Goal: Navigation & Orientation: Find specific page/section

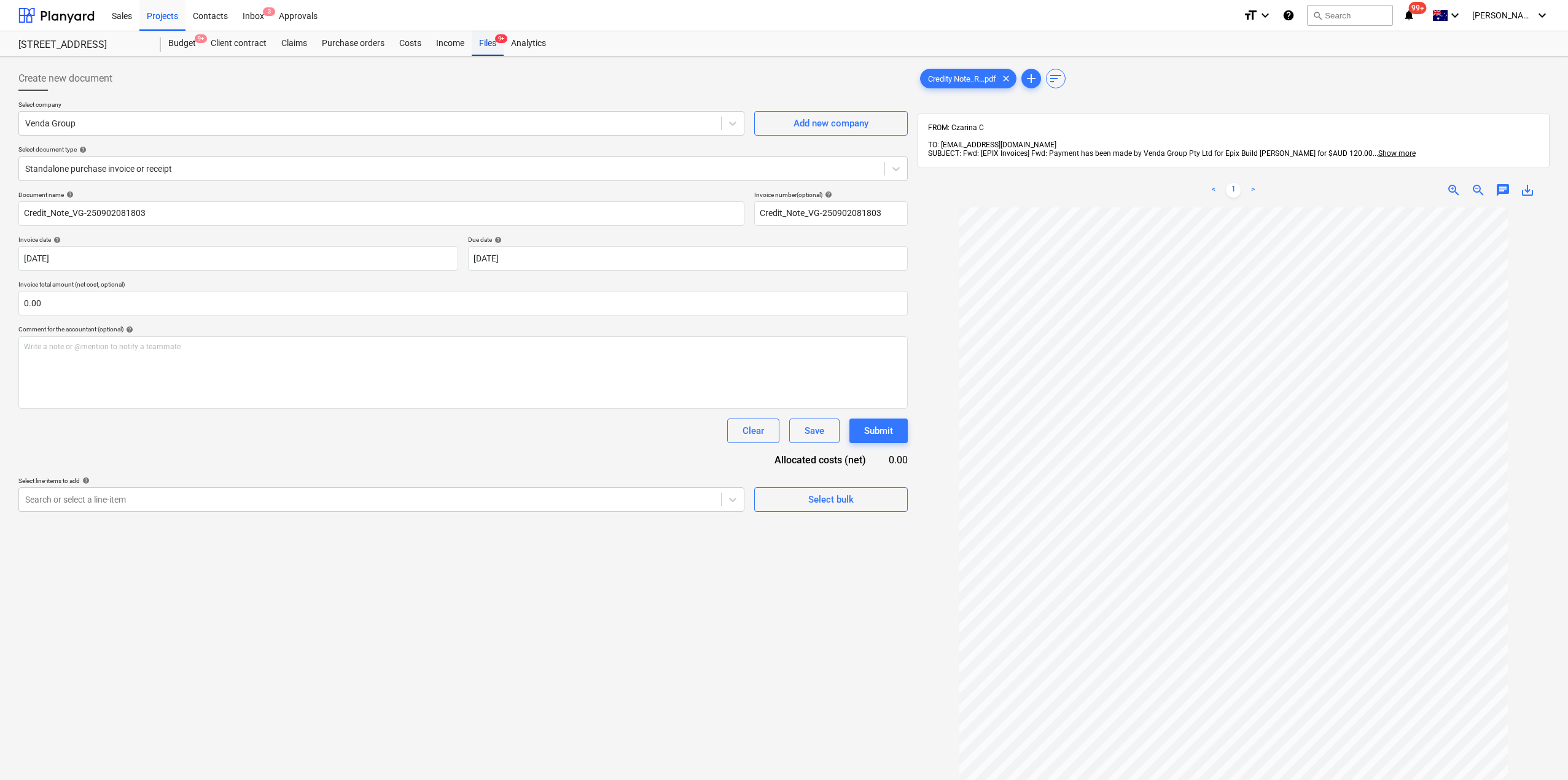
drag, startPoint x: 0, startPoint y: 0, endPoint x: 503, endPoint y: 42, distance: 504.8
click at [503, 42] on span "9+" at bounding box center [501, 38] width 13 height 9
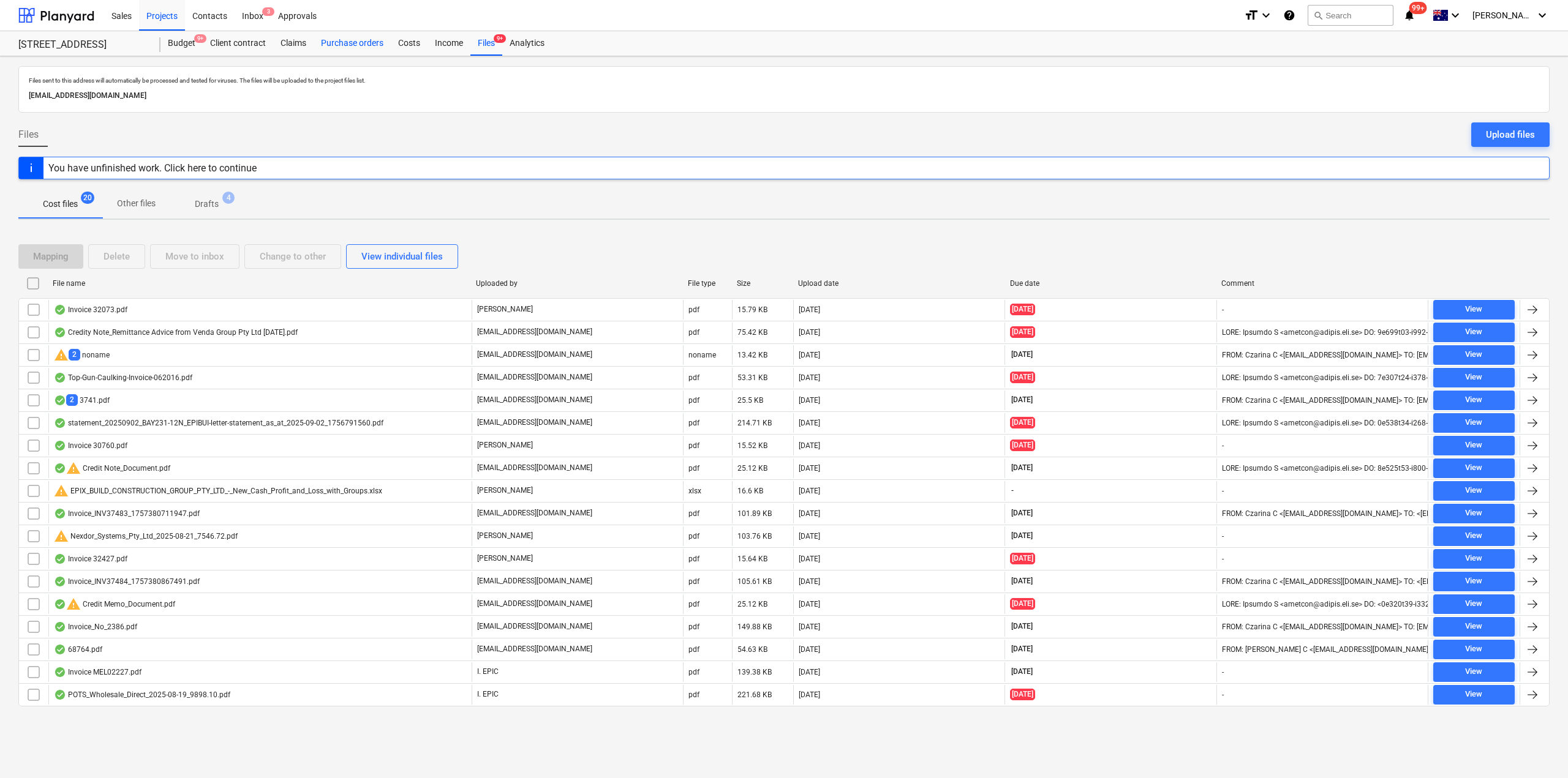
click at [346, 47] on div "Purchase orders" at bounding box center [352, 43] width 77 height 24
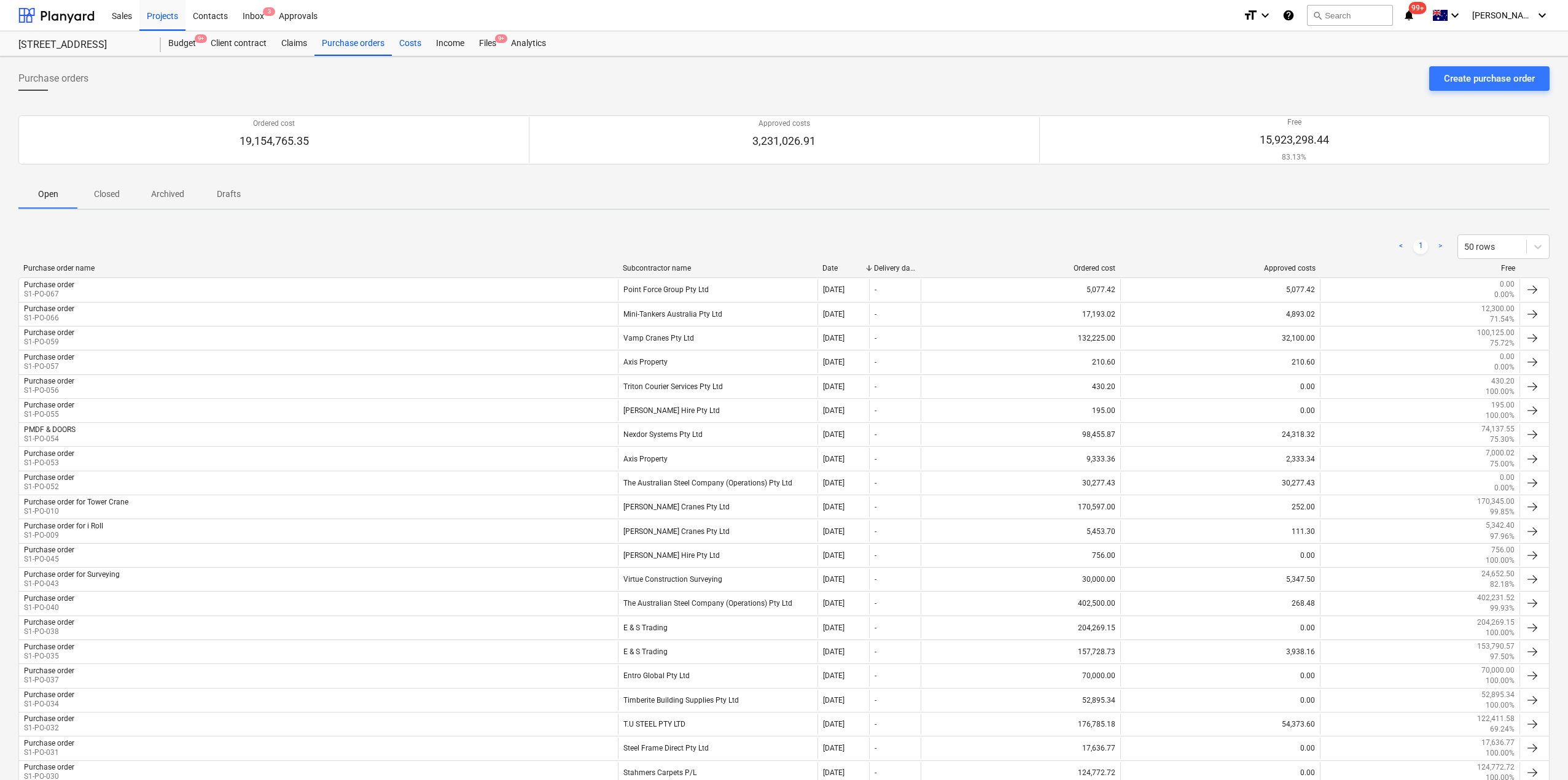
click at [413, 45] on div "Costs" at bounding box center [411, 43] width 37 height 24
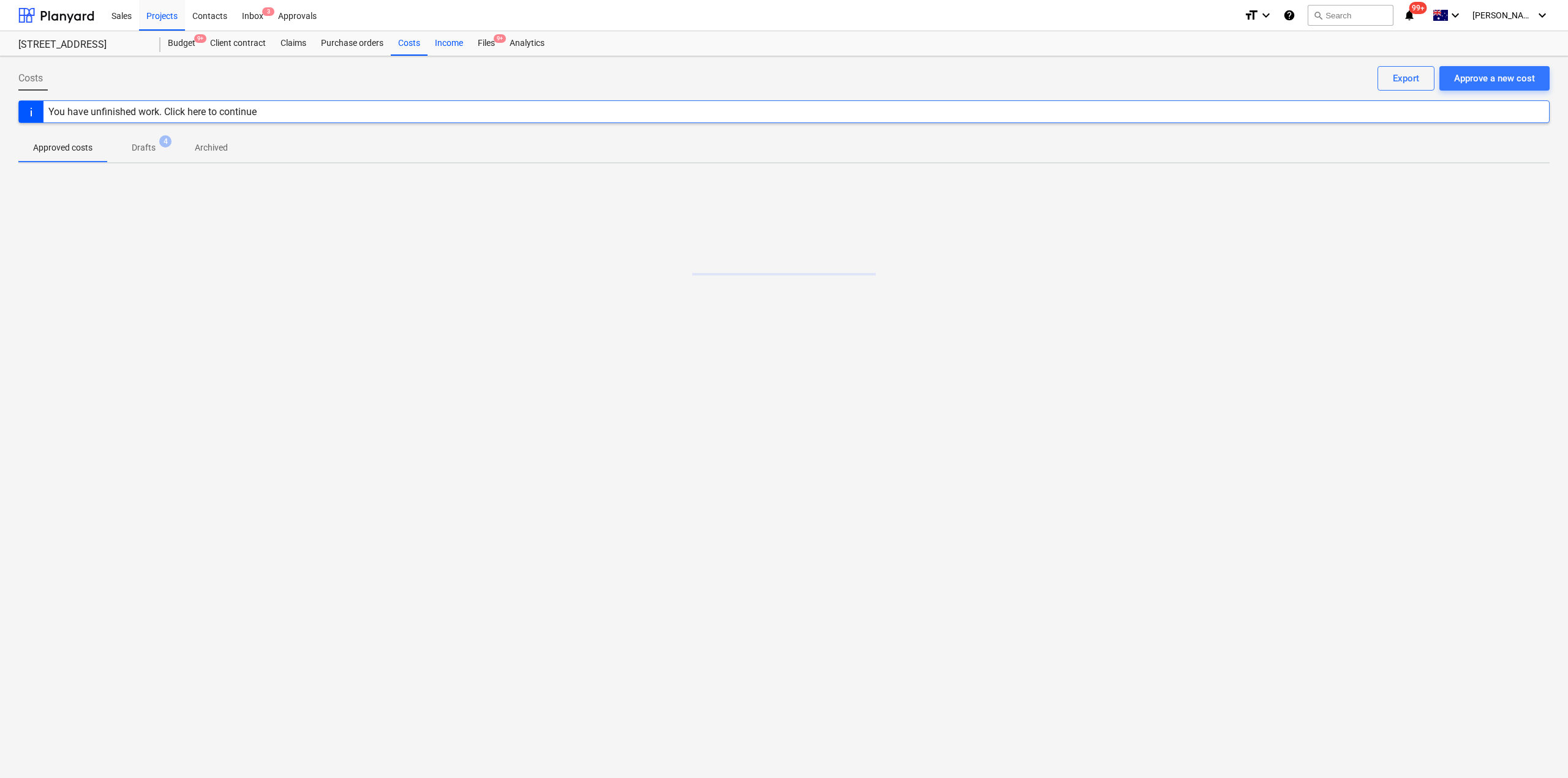
click at [461, 49] on div "Income" at bounding box center [449, 43] width 43 height 24
click at [482, 48] on div "Files 9+" at bounding box center [486, 43] width 32 height 24
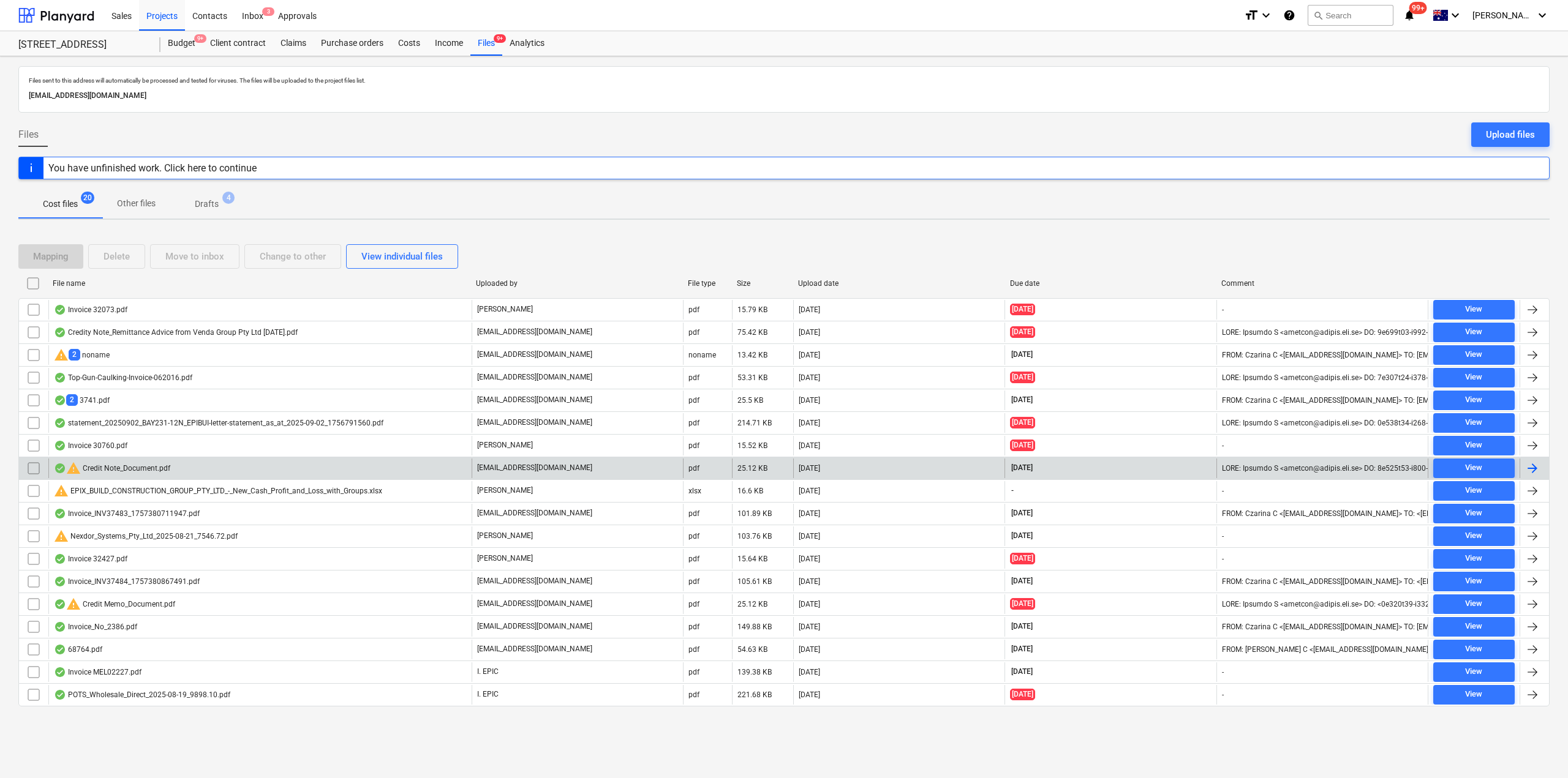
click at [271, 463] on div "warning Credit Note_Document.pdf" at bounding box center [259, 468] width 423 height 20
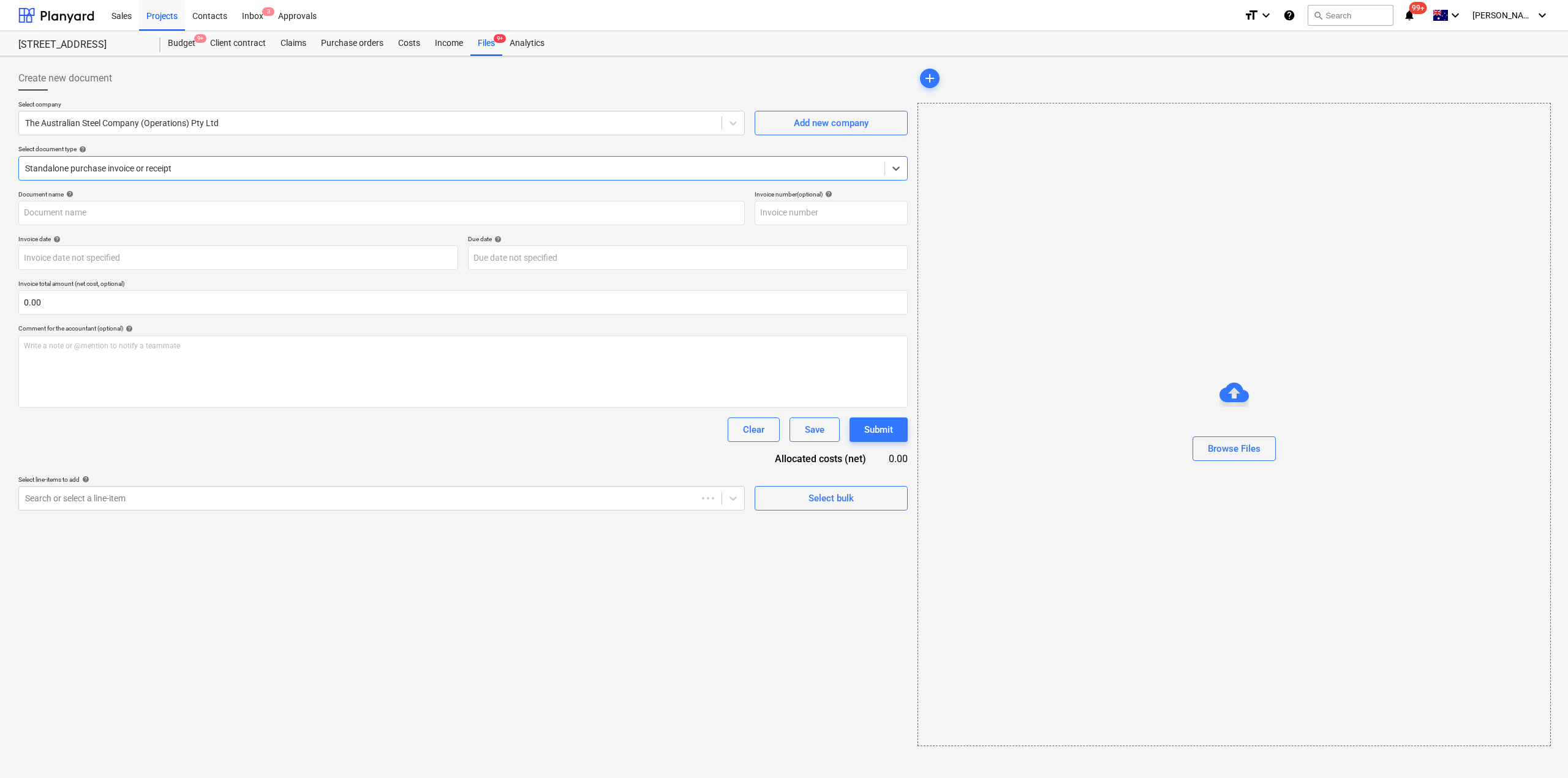
type input "4941286-0"
type input "[DATE]"
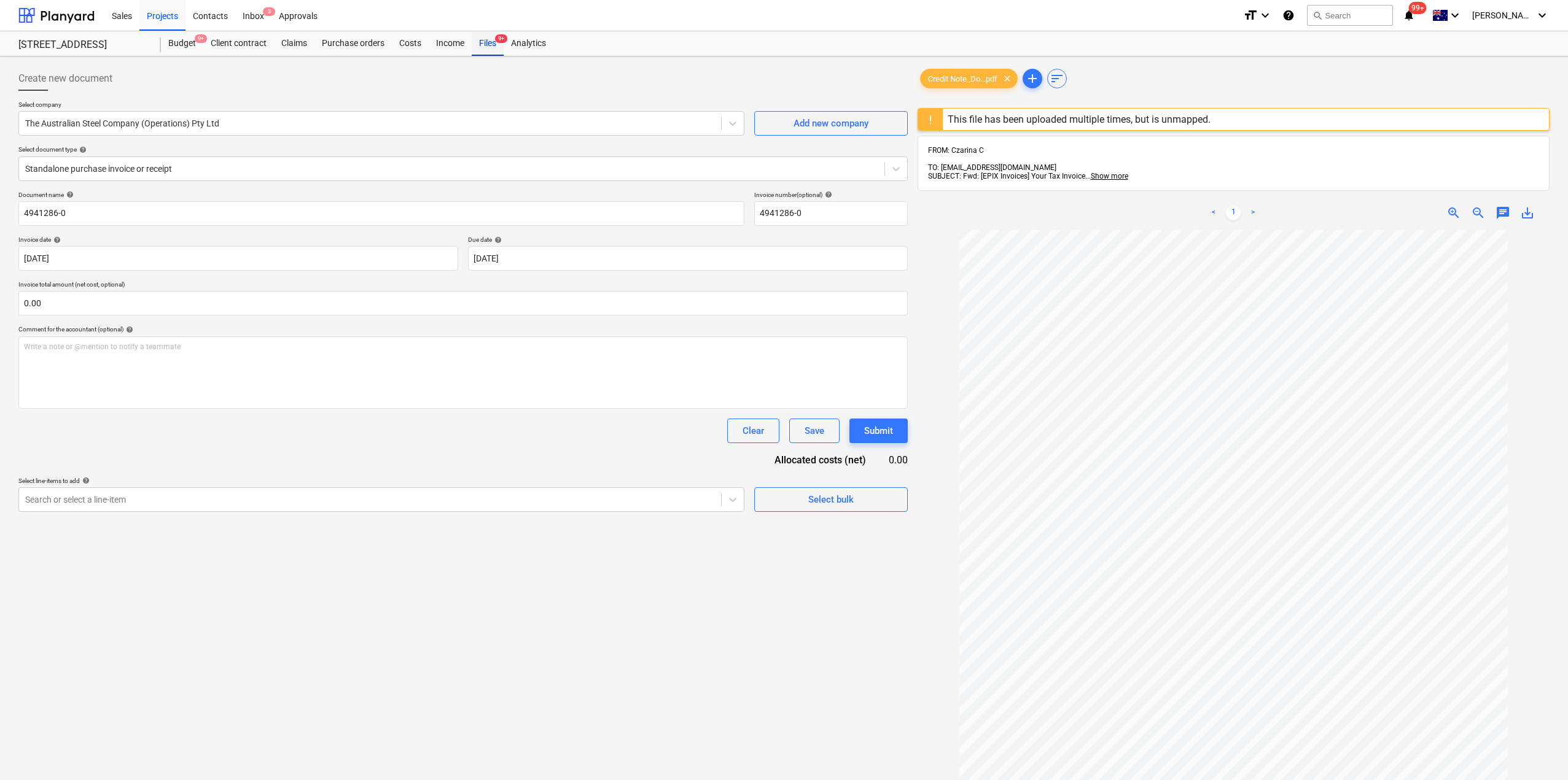
click at [493, 37] on div "Files 9+" at bounding box center [487, 43] width 32 height 24
